Goal: Transaction & Acquisition: Purchase product/service

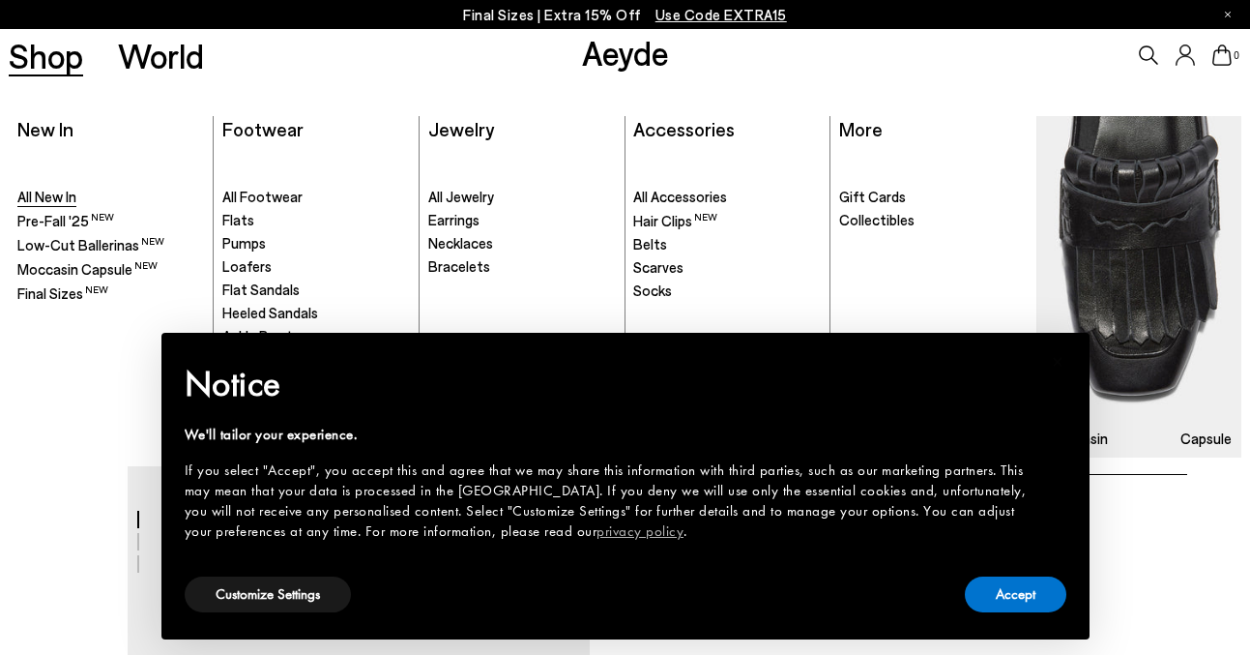
click at [59, 194] on span "All New In" at bounding box center [46, 196] width 59 height 17
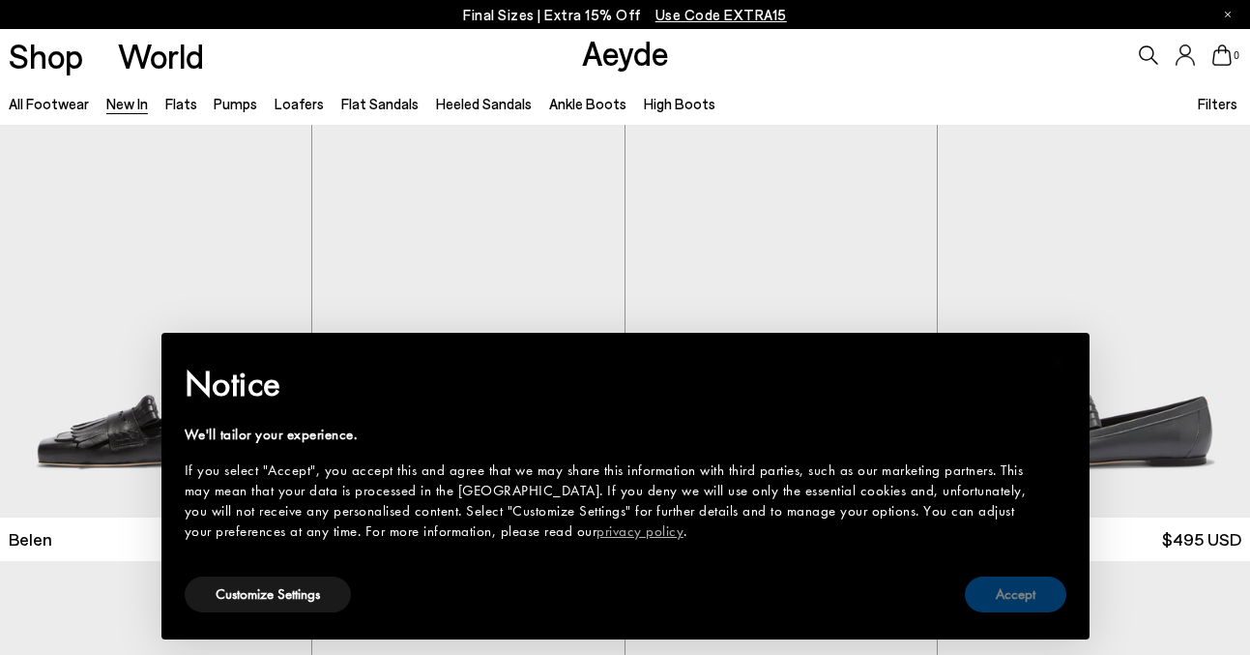
click at [1056, 598] on button "Accept" at bounding box center [1016, 594] width 102 height 36
